Goal: Check status: Check status

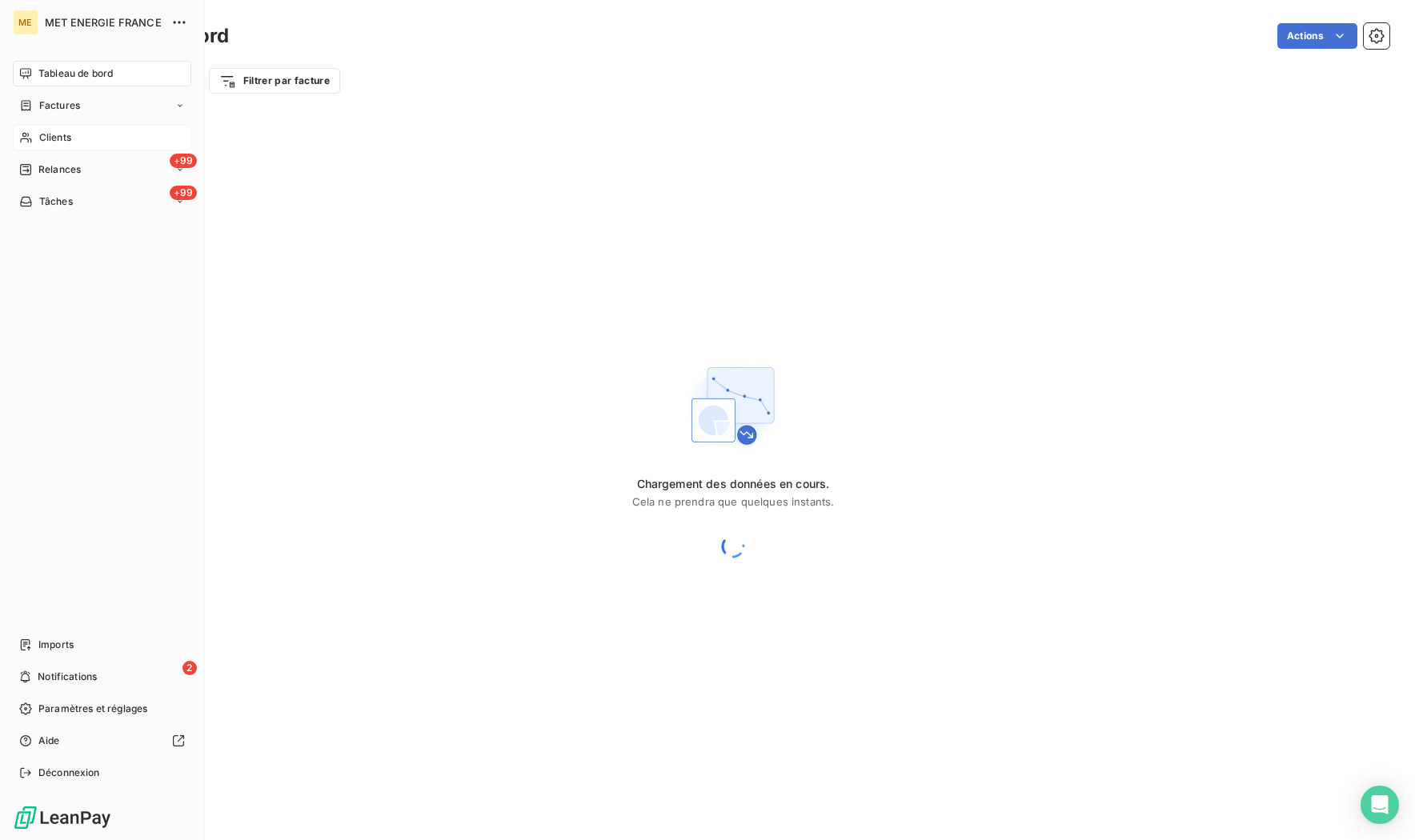
click at [52, 131] on span "Clients" at bounding box center [55, 137] width 32 height 14
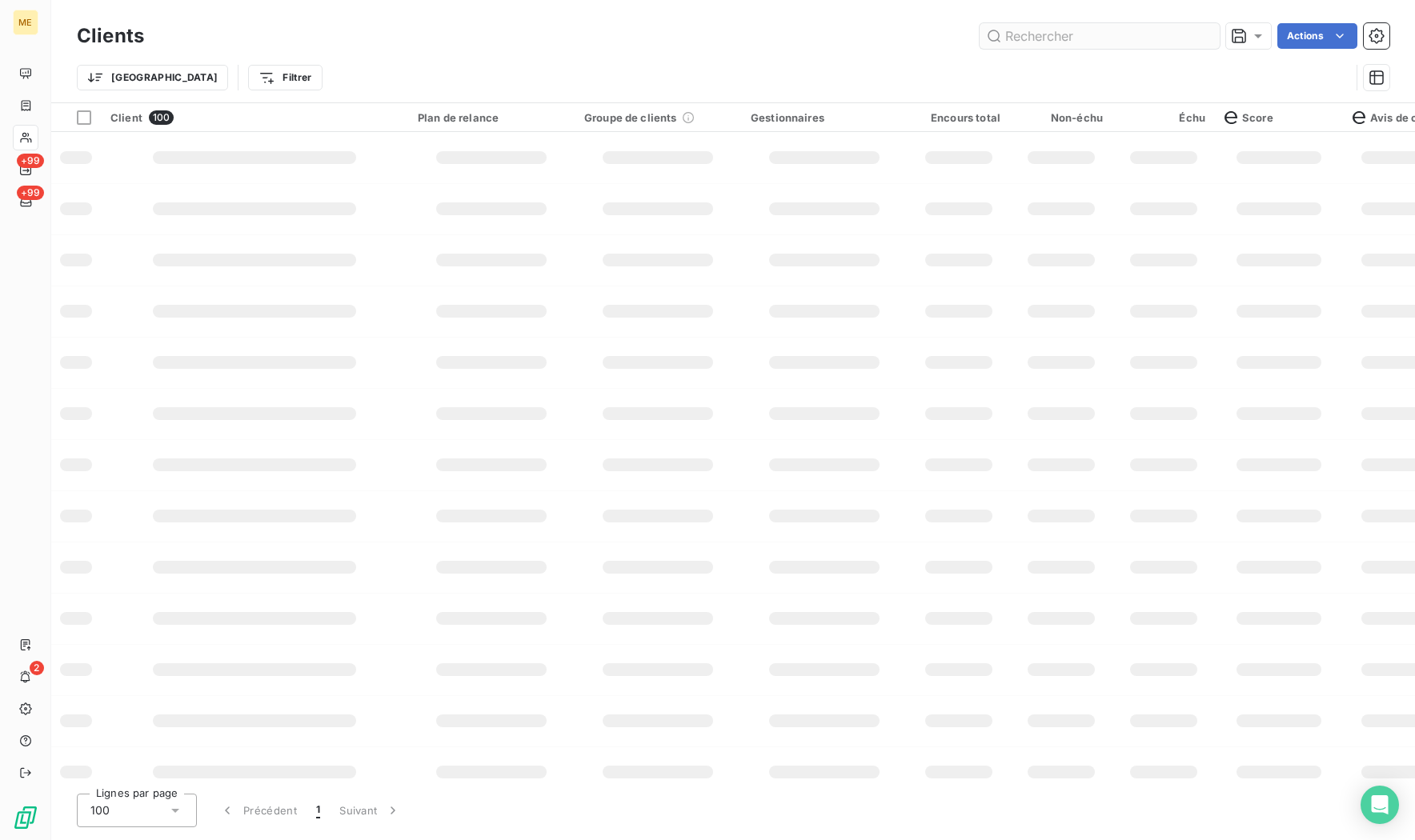
click at [1053, 33] on input "text" at bounding box center [1099, 36] width 240 height 26
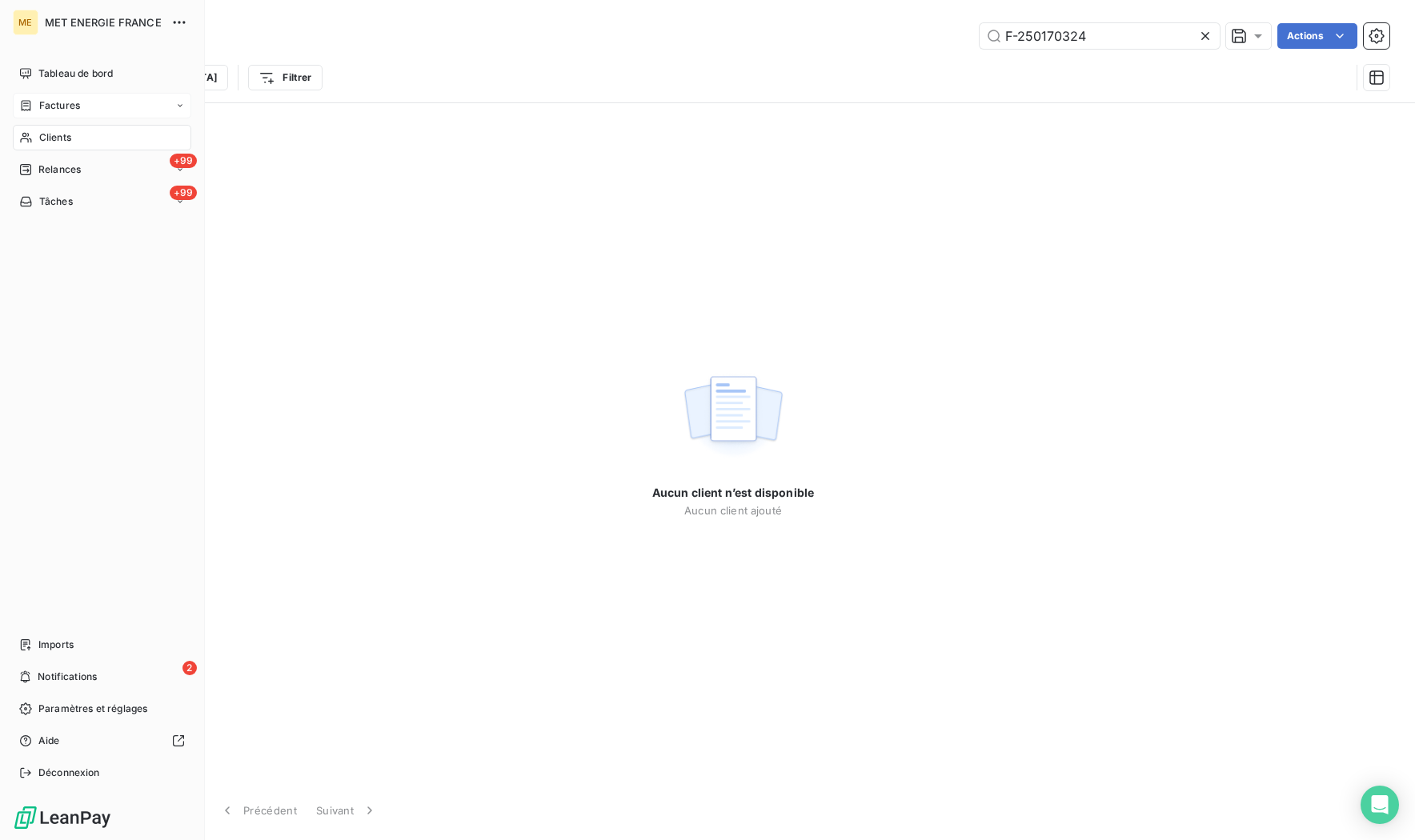
type input "F-250170324"
click at [52, 112] on div "Factures" at bounding box center [102, 105] width 178 height 26
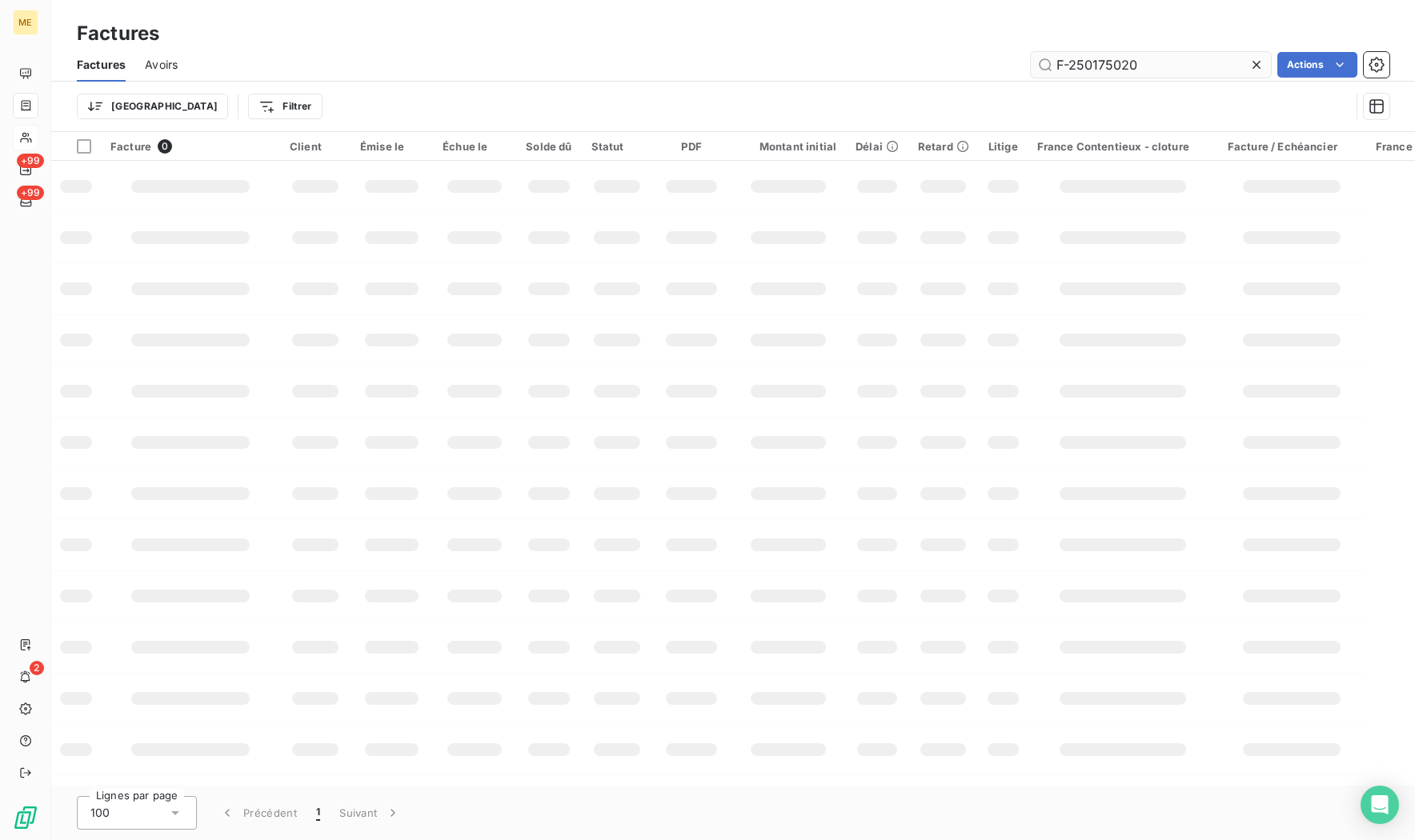
click at [1133, 60] on input "F-250175020" at bounding box center [1151, 64] width 240 height 26
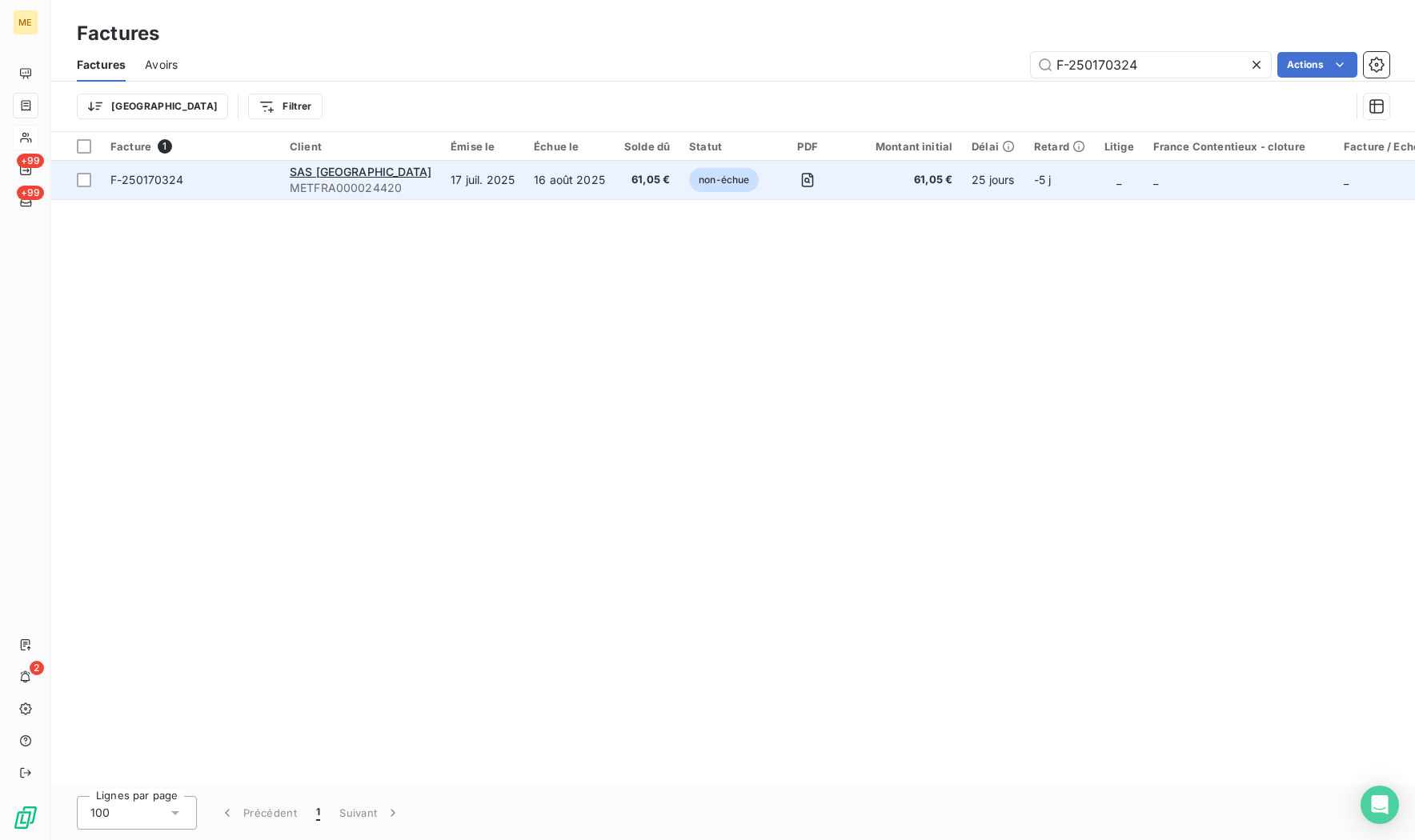
type input "F-250170324"
click at [167, 178] on span "F-250170324" at bounding box center [147, 180] width 73 height 13
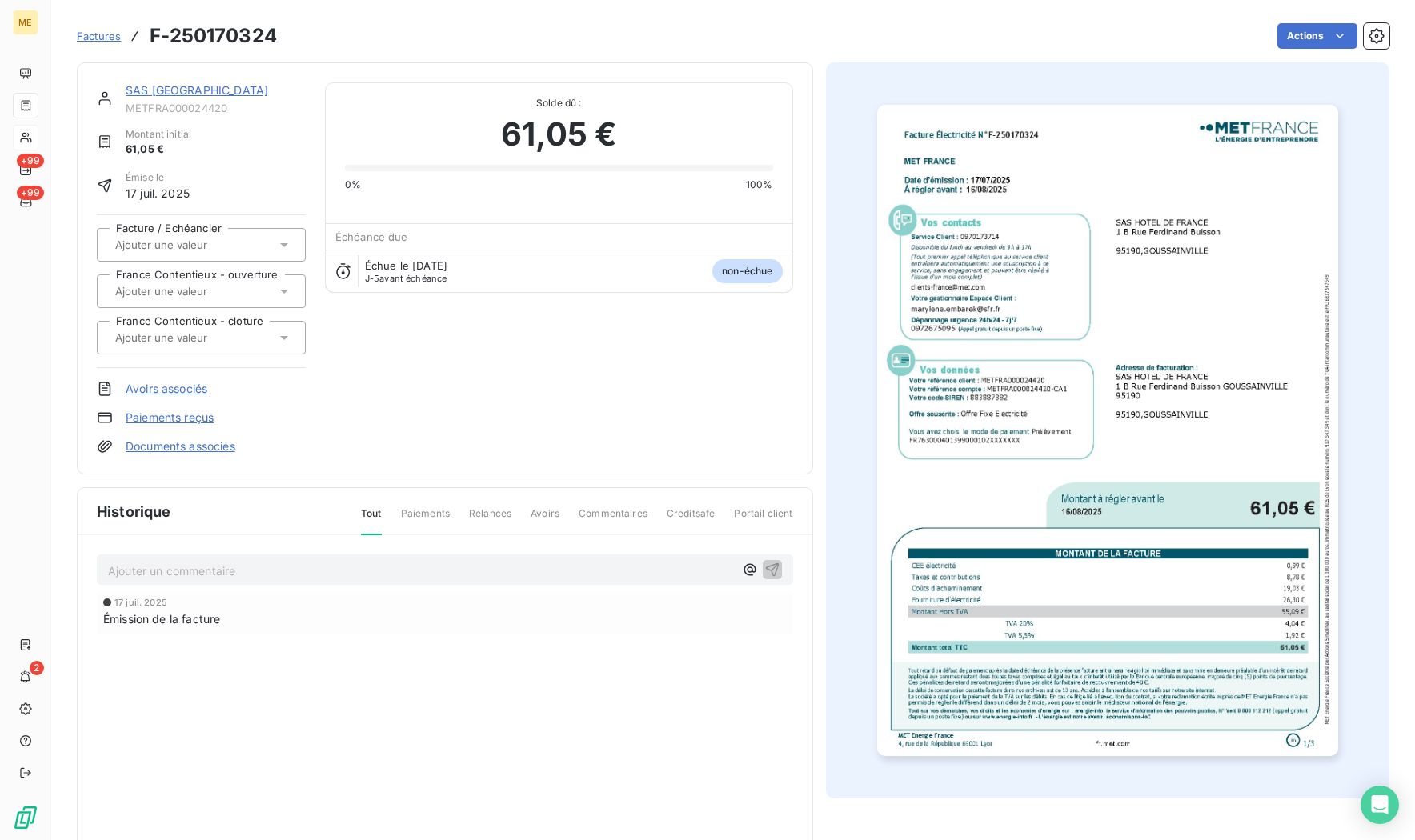
click at [173, 90] on link "SAS [GEOGRAPHIC_DATA]" at bounding box center [197, 90] width 142 height 13
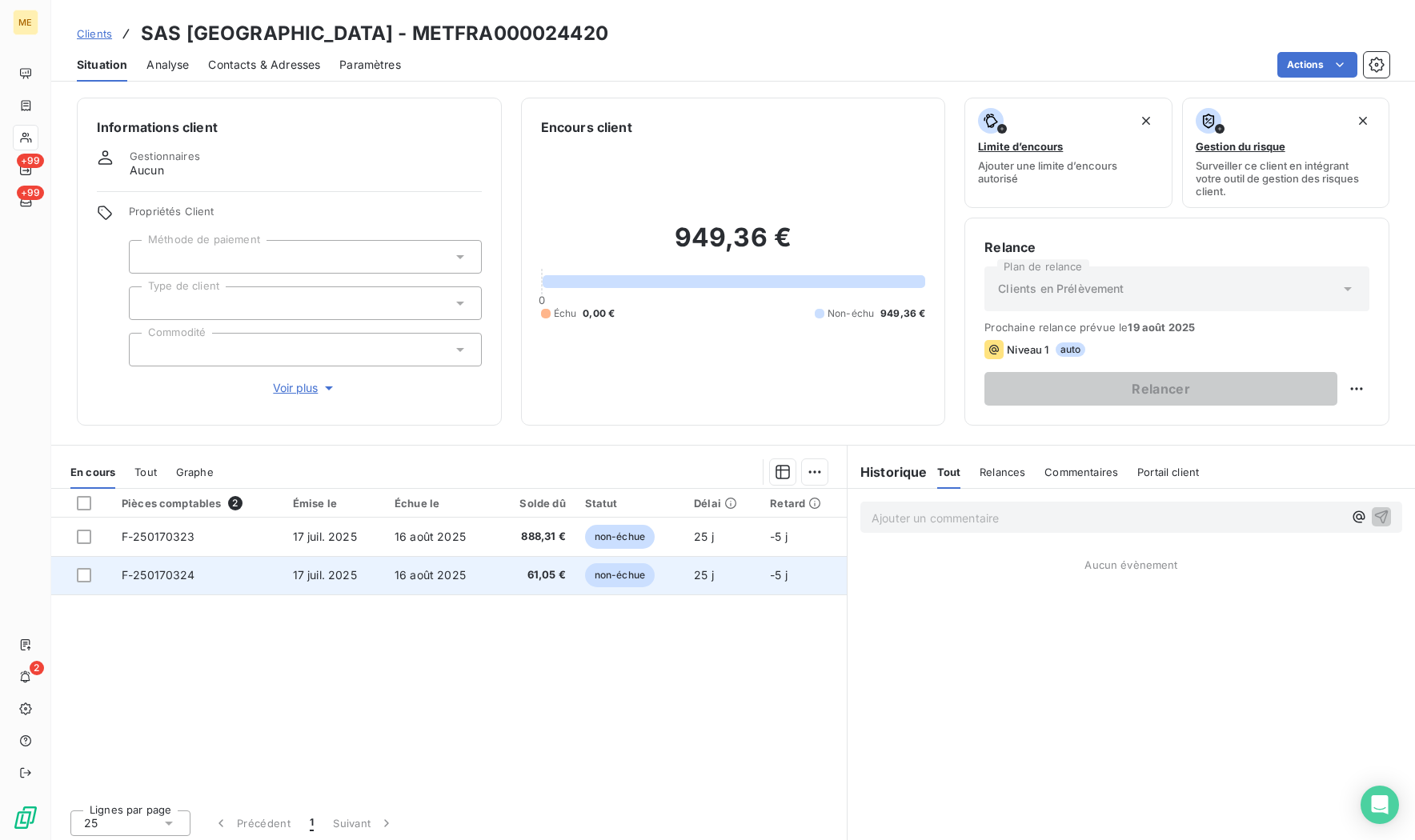
click at [181, 576] on span "F-250170324" at bounding box center [158, 574] width 73 height 13
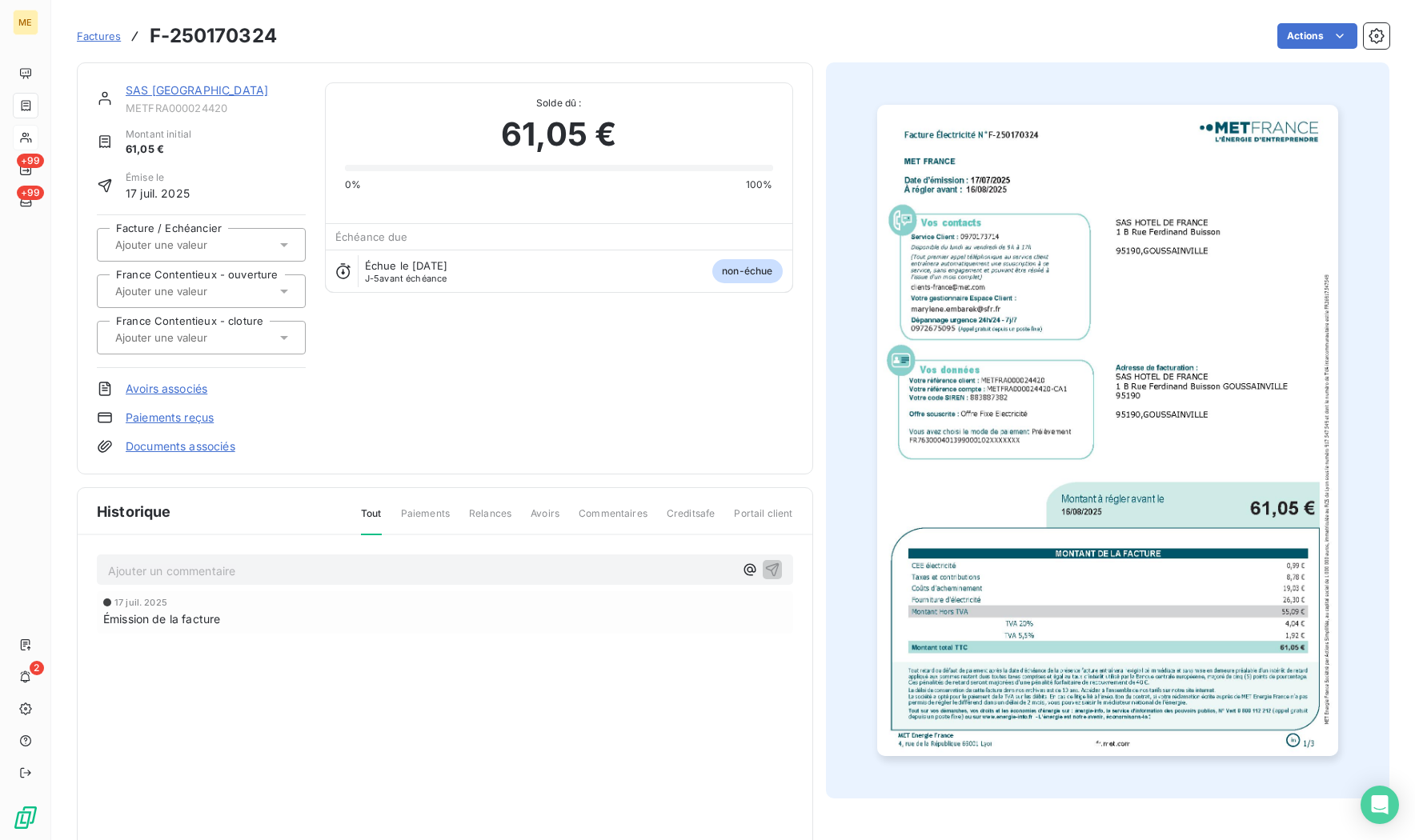
click at [1162, 348] on img "button" at bounding box center [1108, 430] width 461 height 651
